Goal: Task Accomplishment & Management: Manage account settings

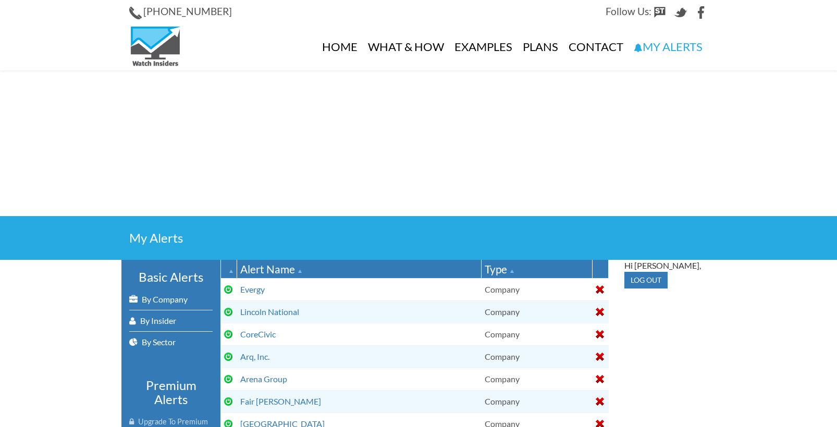
select select
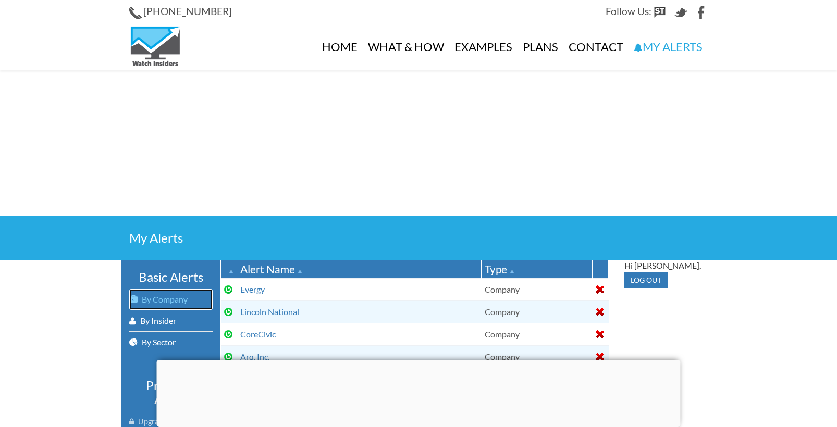
click at [182, 299] on link "By Company" at bounding box center [170, 299] width 83 height 21
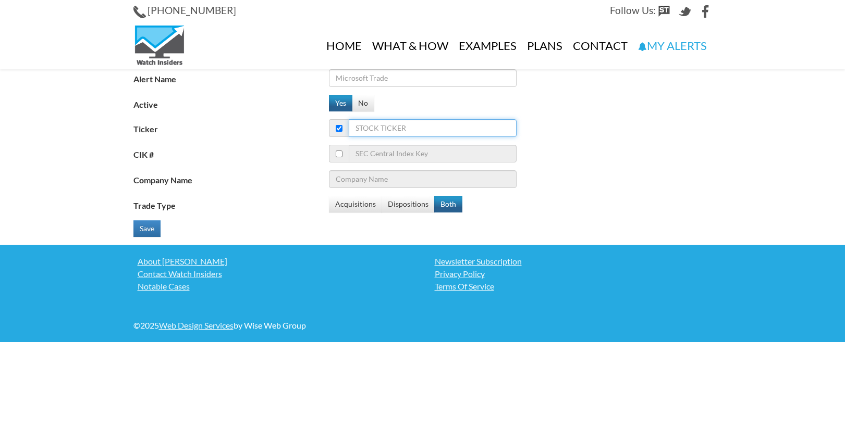
click at [422, 127] on input "Ticker" at bounding box center [433, 128] width 168 height 18
type input "om"
type input "Outset Medical Inc"
type input "omi"
type input "[PERSON_NAME] & Minor, Inc."
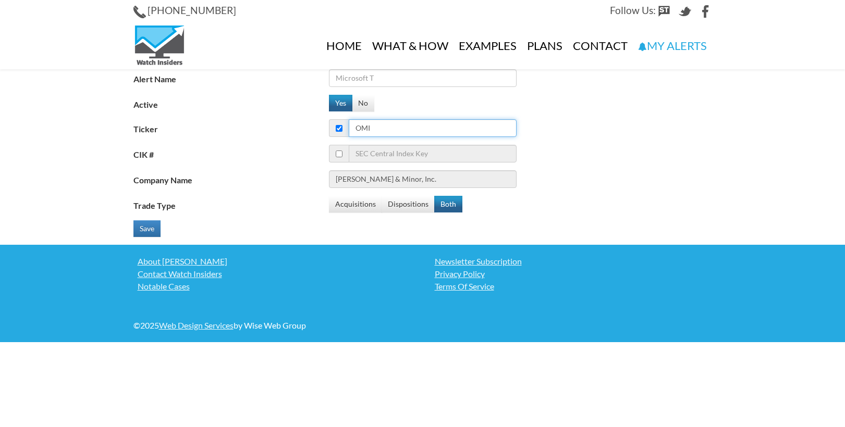
type input "omi"
click at [405, 80] on input "Alert Name" at bounding box center [423, 78] width 188 height 18
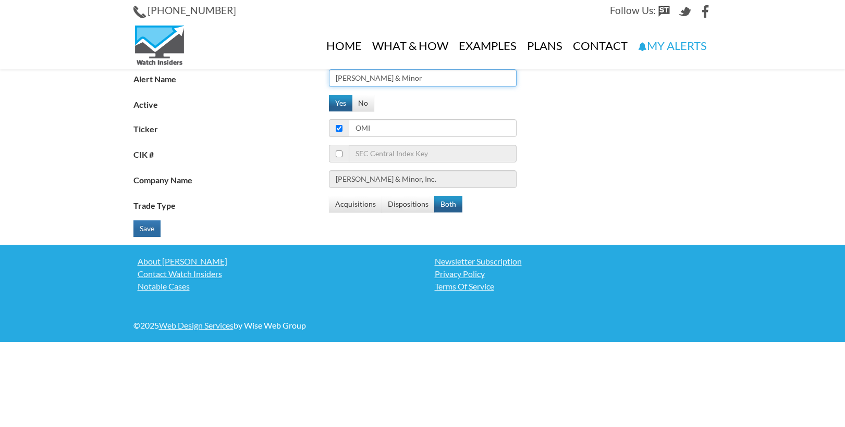
type input "[PERSON_NAME] & Minor"
click at [141, 226] on button "Save" at bounding box center [146, 228] width 27 height 17
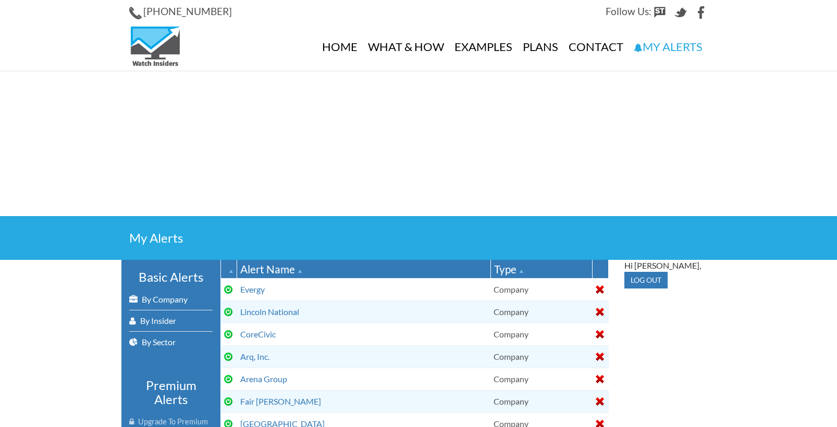
select select
